Goal: Task Accomplishment & Management: Manage account settings

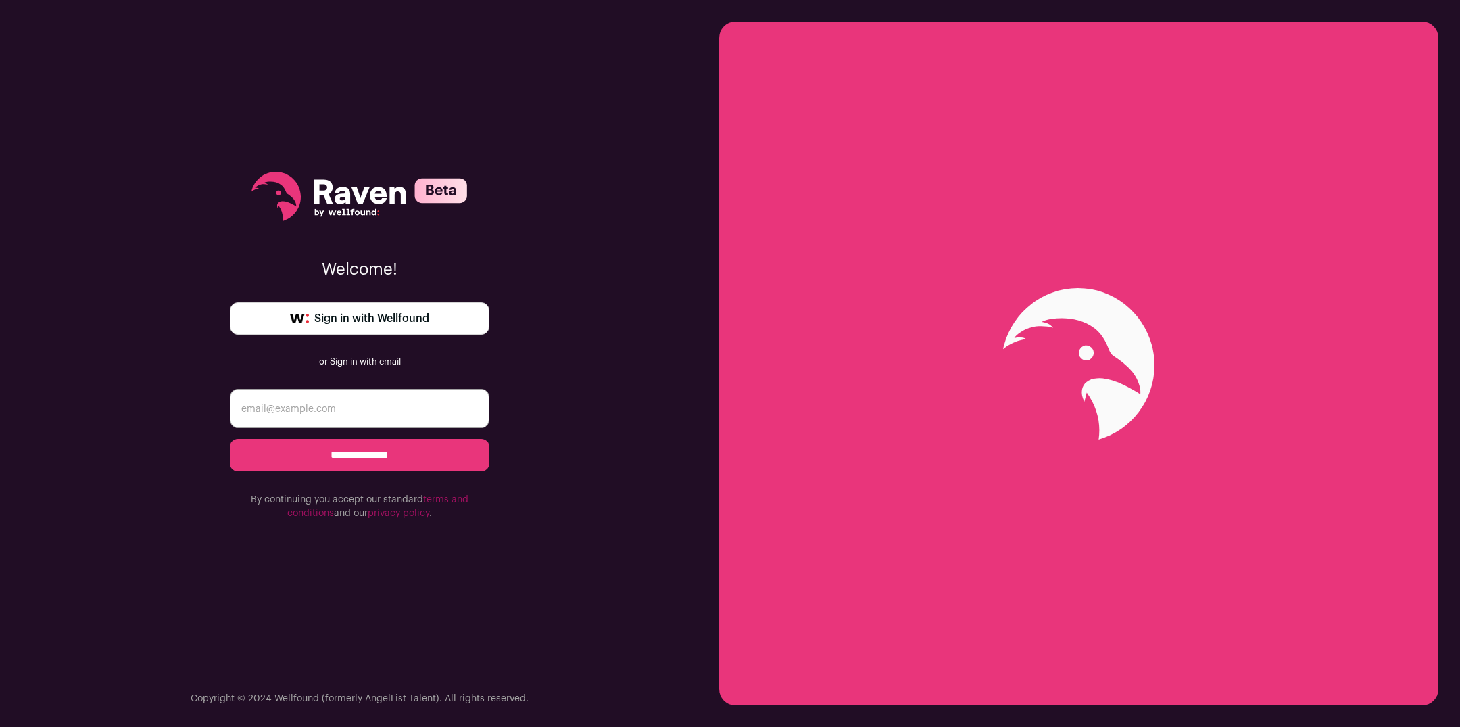
click at [438, 315] on link "Sign in with Wellfound" at bounding box center [360, 318] width 260 height 32
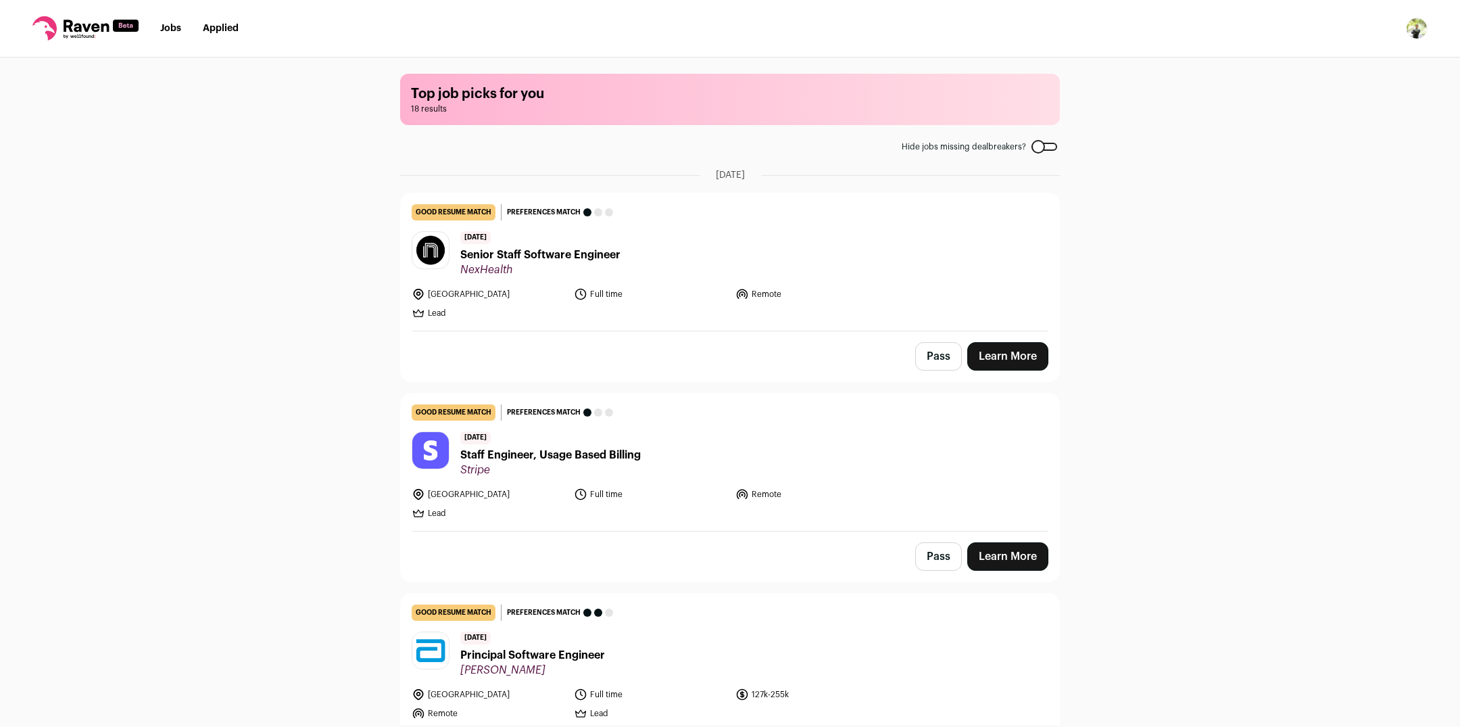
click at [1412, 26] on img "Open dropdown" at bounding box center [1417, 29] width 22 height 22
click at [1343, 56] on link "Settings" at bounding box center [1352, 63] width 149 height 32
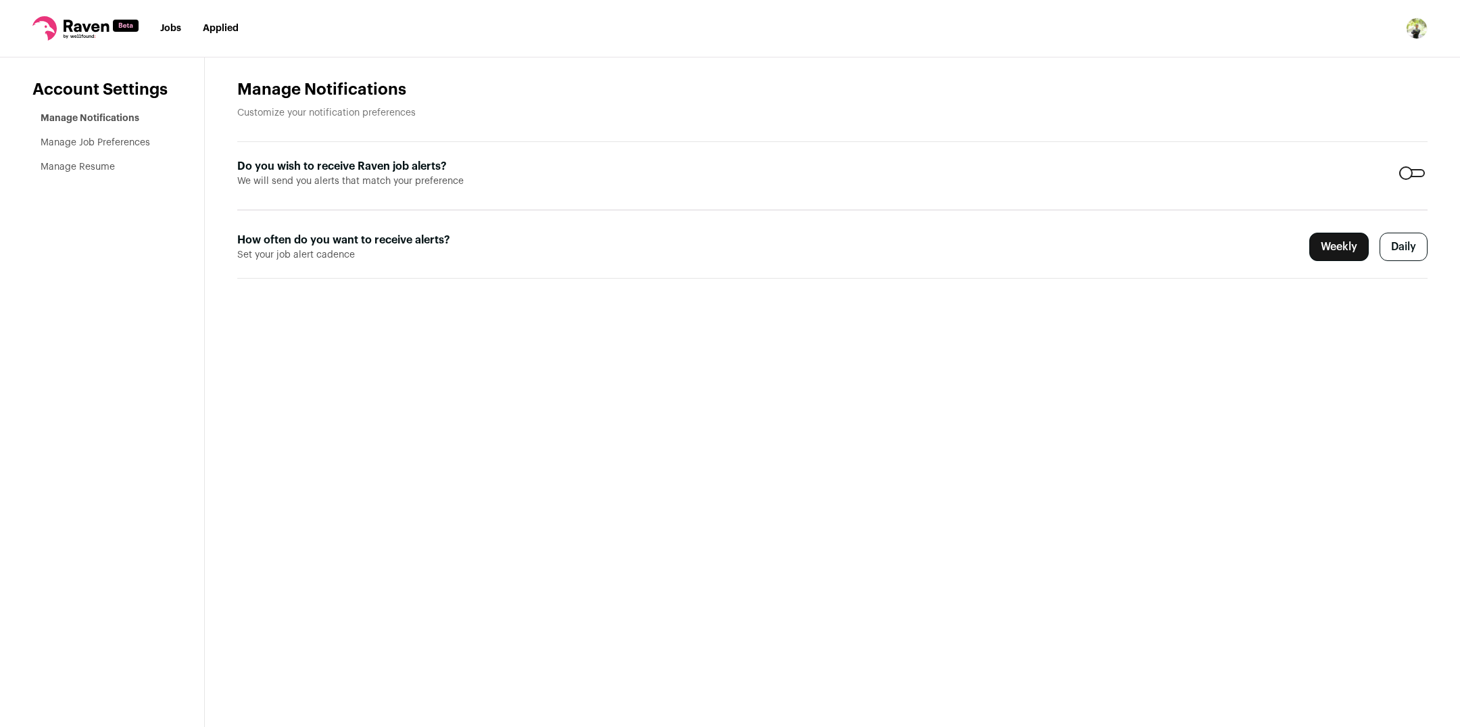
click at [1416, 171] on div at bounding box center [1412, 173] width 26 height 8
